Goal: Information Seeking & Learning: Find specific fact

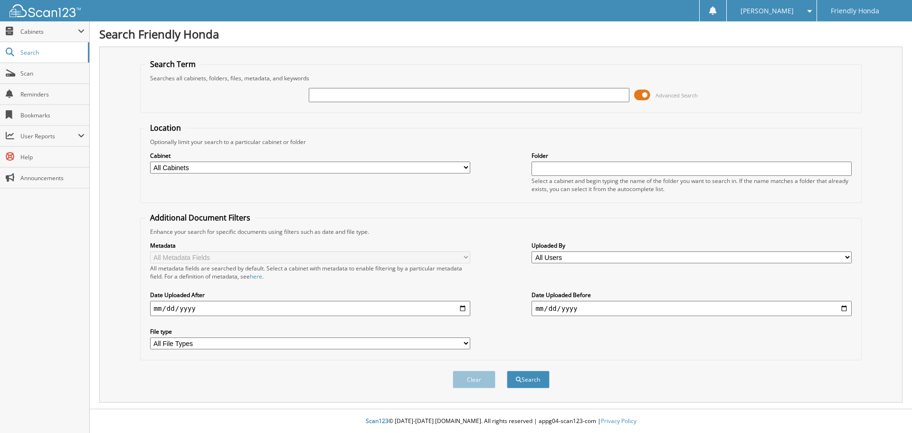
click at [423, 102] on div at bounding box center [469, 95] width 320 height 16
click at [420, 93] on input "text" at bounding box center [469, 95] width 320 height 14
type input "e"
type input "mental health"
click at [507, 370] on button "Search" at bounding box center [528, 379] width 43 height 18
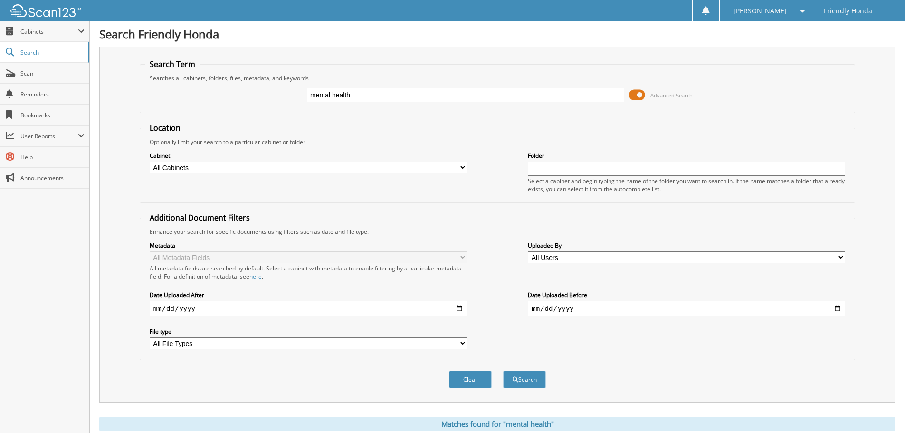
drag, startPoint x: 366, startPoint y: 93, endPoint x: 276, endPoint y: 90, distance: 89.3
click at [276, 90] on div "mental health Advanced Search" at bounding box center [497, 95] width 705 height 26
type input "250985"
click at [503, 370] on button "Search" at bounding box center [524, 379] width 43 height 18
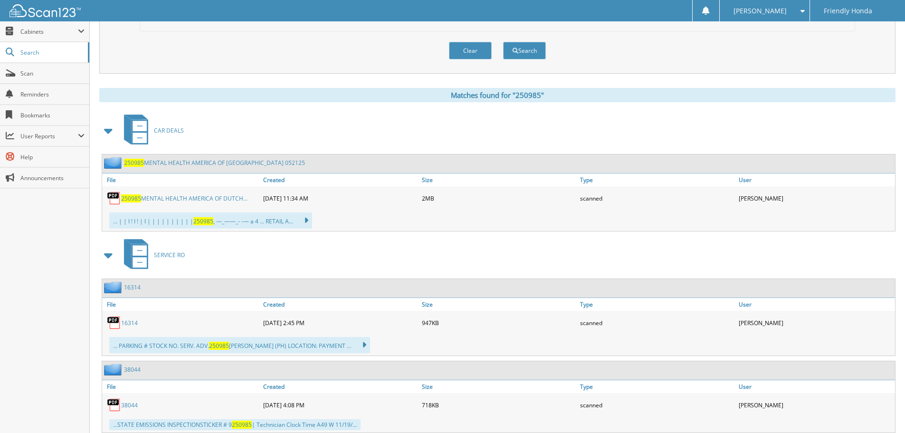
scroll to position [380, 0]
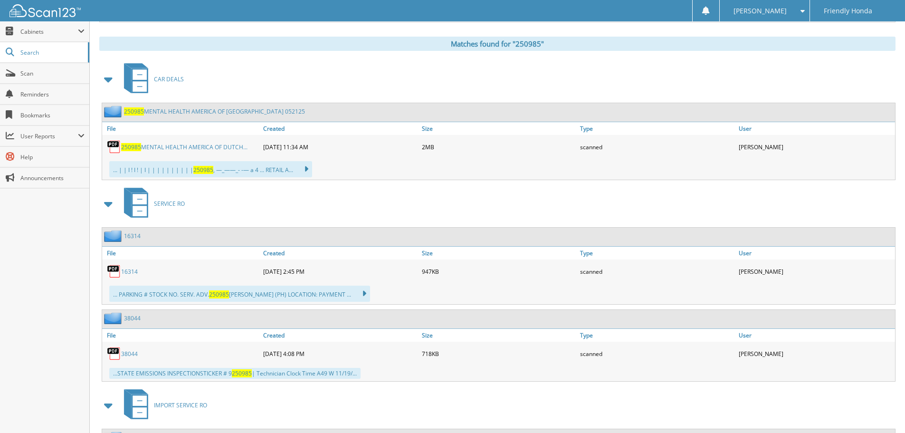
click at [138, 147] on span "250985" at bounding box center [131, 147] width 20 height 8
click at [802, 10] on span at bounding box center [800, 11] width 9 height 7
click at [771, 47] on link "Logout" at bounding box center [765, 46] width 90 height 17
